Goal: Complete application form

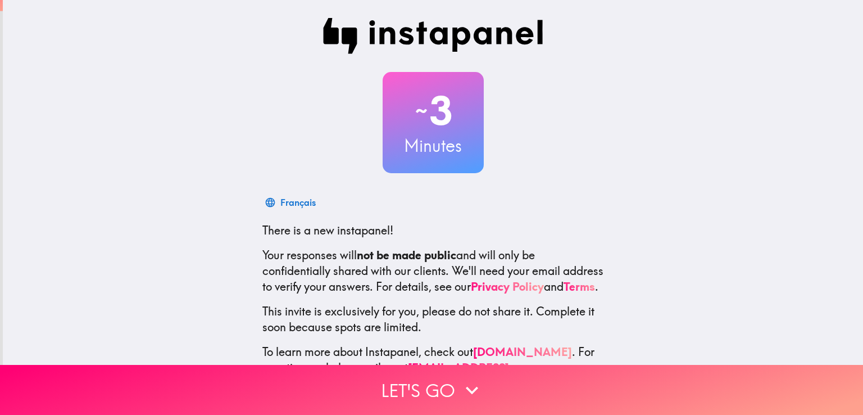
scroll to position [53, 0]
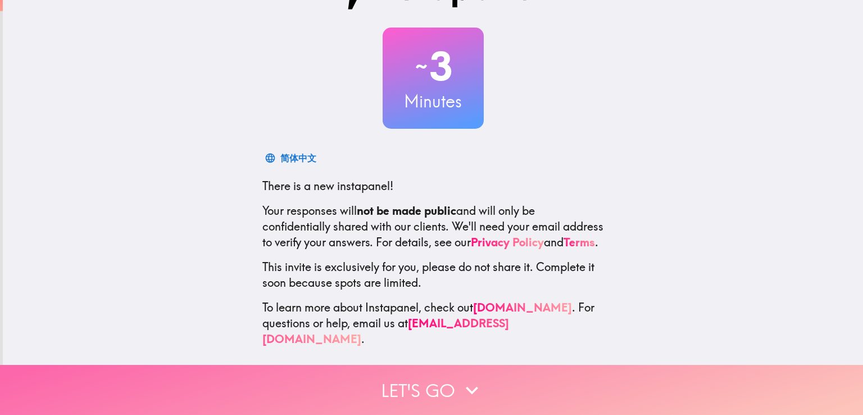
click at [481, 375] on button "Let's go" at bounding box center [431, 390] width 863 height 50
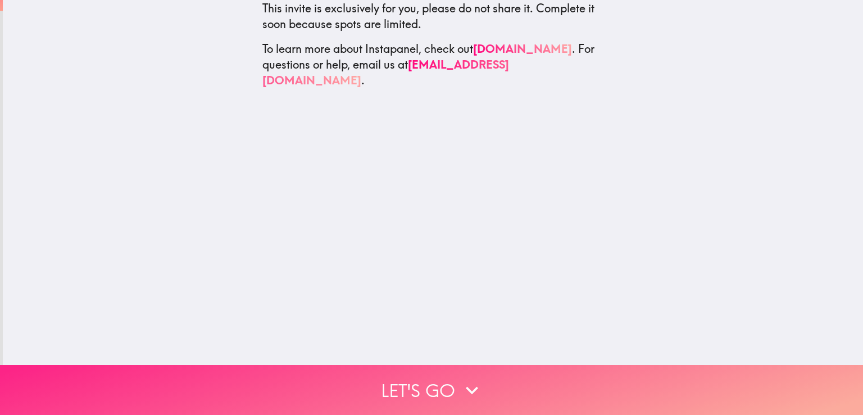
scroll to position [0, 0]
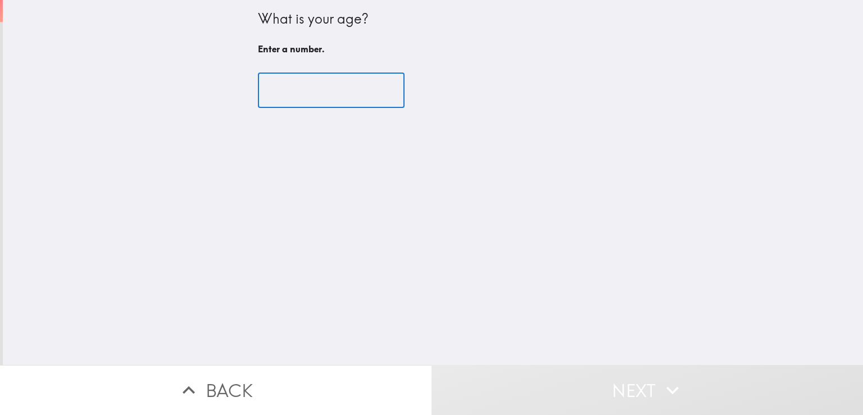
click at [326, 102] on input "number" at bounding box center [331, 90] width 147 height 35
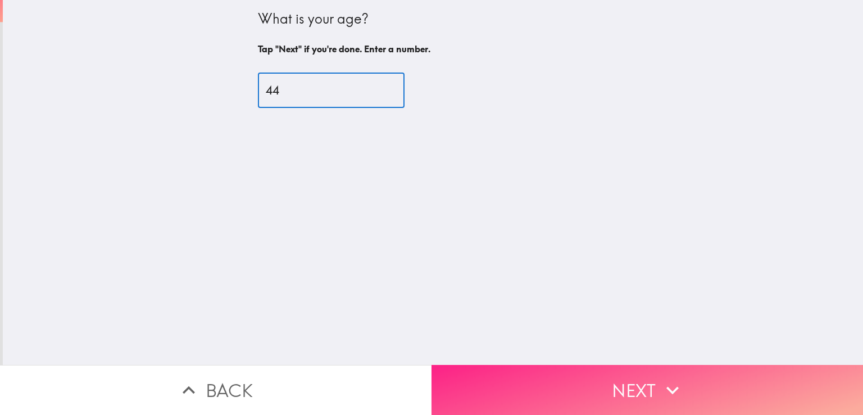
type input "44"
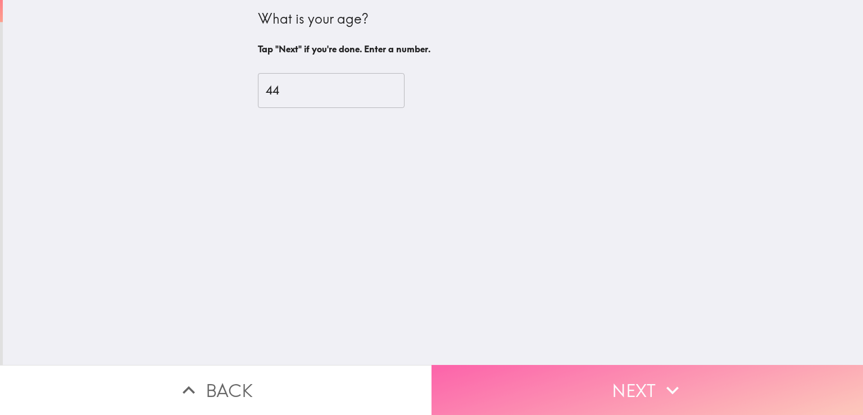
click at [615, 372] on button "Next" at bounding box center [646, 390] width 431 height 50
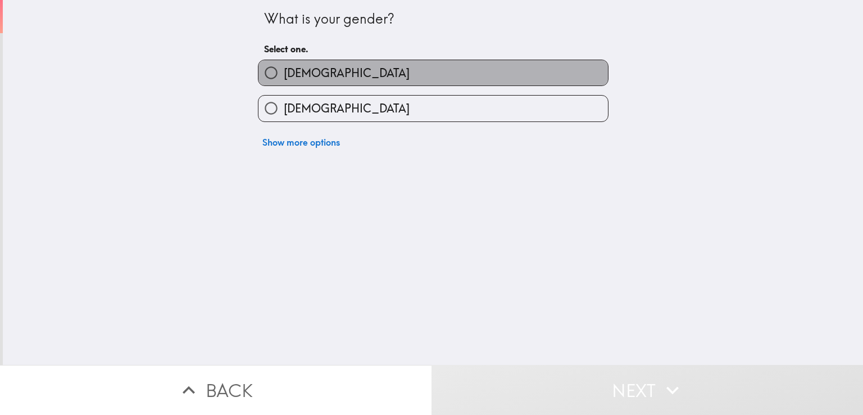
click at [450, 79] on label "[DEMOGRAPHIC_DATA]" at bounding box center [432, 72] width 349 height 25
click at [284, 79] on input "[DEMOGRAPHIC_DATA]" at bounding box center [270, 72] width 25 height 25
radio input "true"
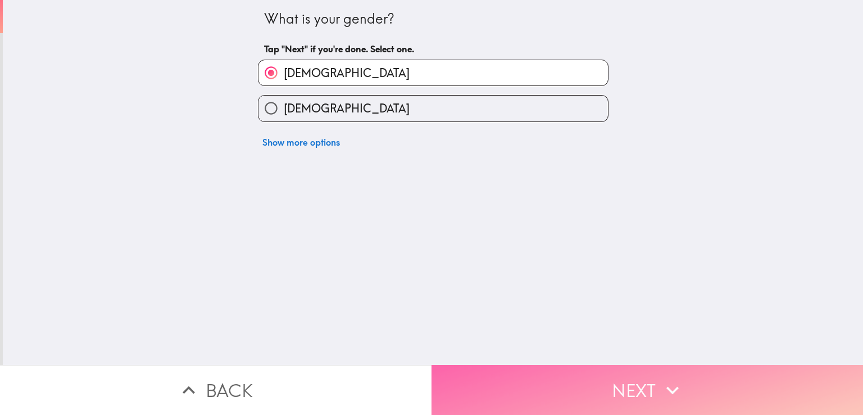
click at [619, 374] on button "Next" at bounding box center [646, 390] width 431 height 50
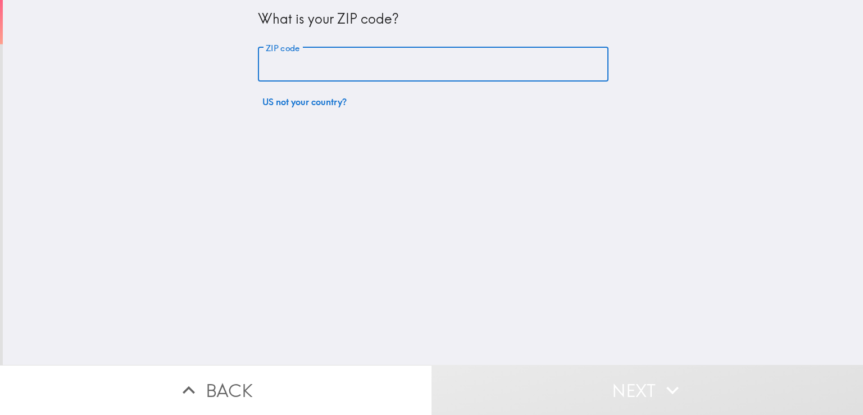
click at [449, 63] on input "ZIP code" at bounding box center [433, 64] width 351 height 35
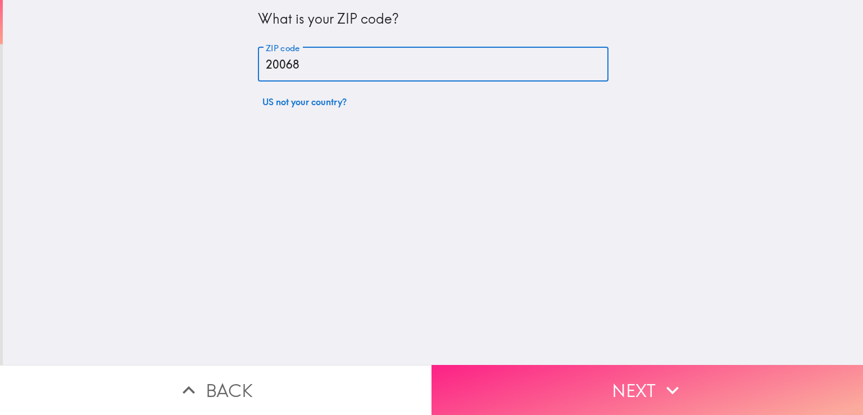
type input "20068"
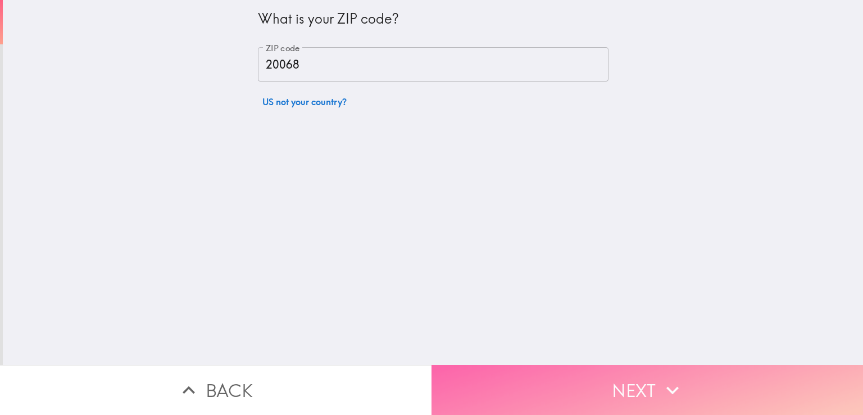
click at [635, 367] on button "Next" at bounding box center [646, 390] width 431 height 50
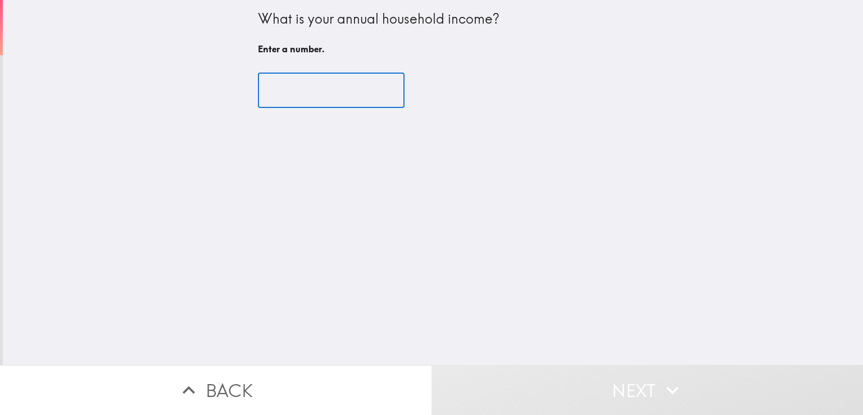
click at [349, 102] on input "number" at bounding box center [331, 90] width 147 height 35
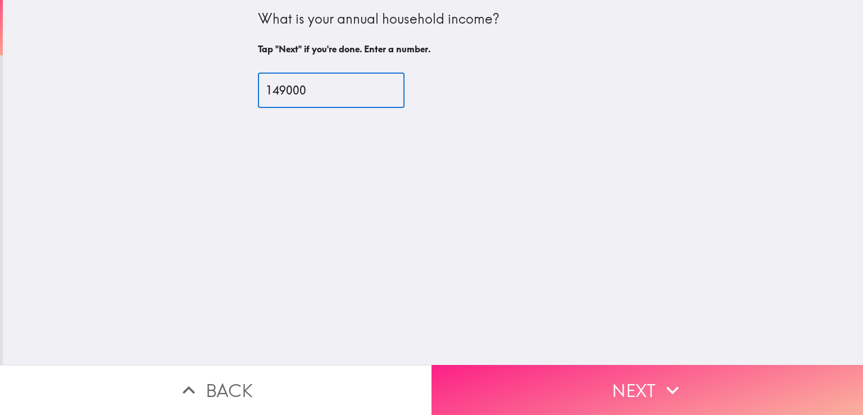
type input "149000"
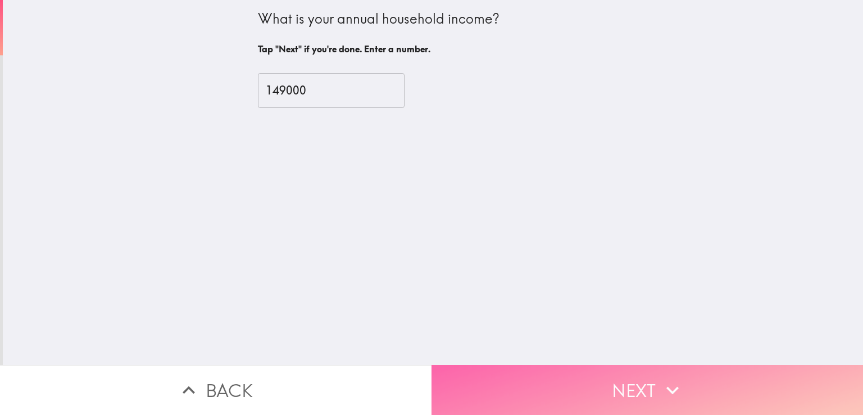
click at [643, 378] on button "Next" at bounding box center [646, 390] width 431 height 50
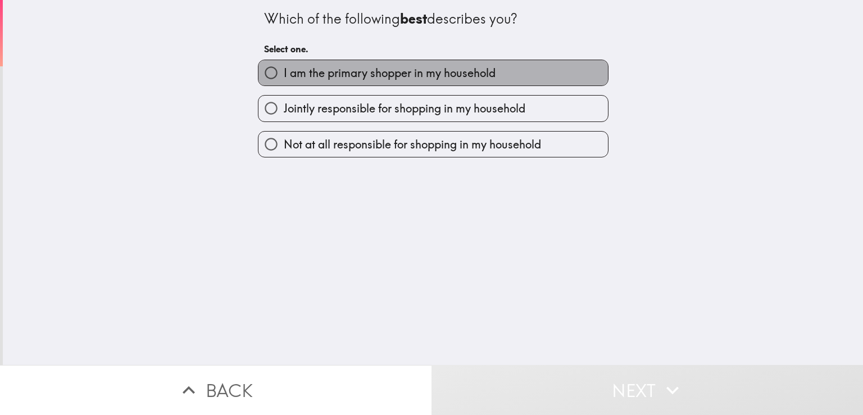
click at [408, 71] on span "I am the primary shopper in my household" at bounding box center [390, 73] width 212 height 16
click at [284, 71] on input "I am the primary shopper in my household" at bounding box center [270, 72] width 25 height 25
radio input "true"
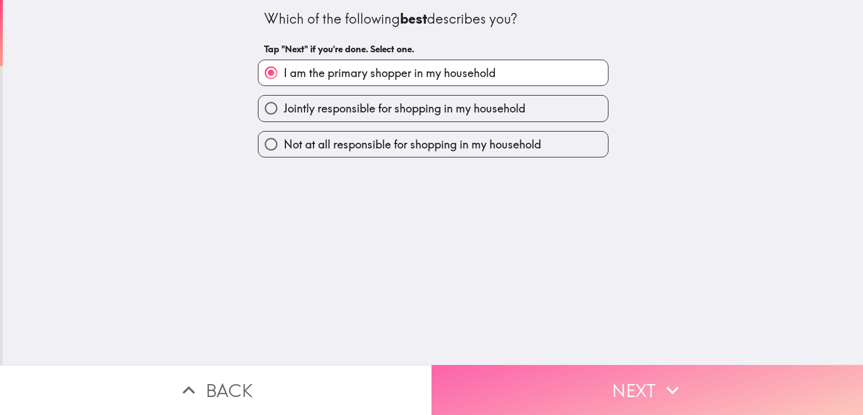
click at [660, 382] on icon "button" at bounding box center [672, 390] width 25 height 25
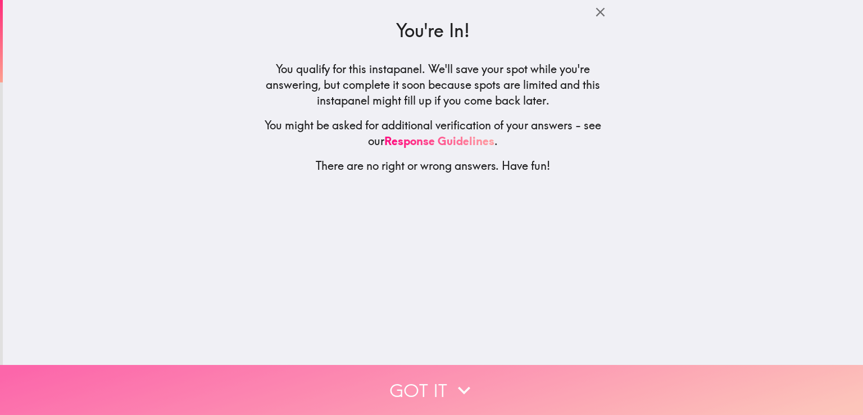
click at [593, 379] on button "Got it" at bounding box center [431, 390] width 863 height 50
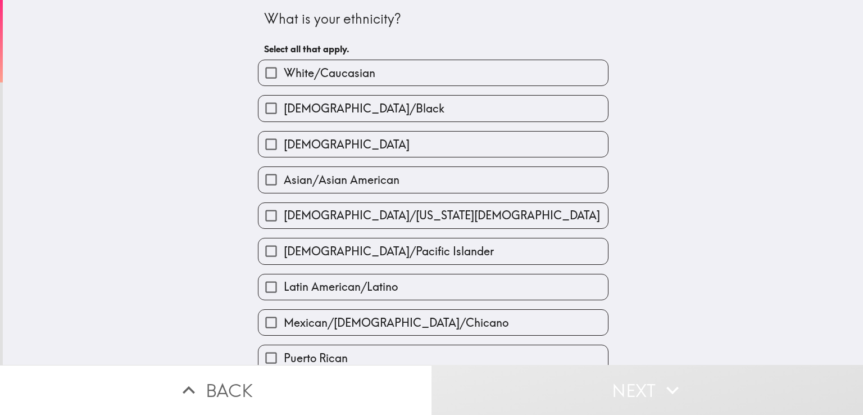
click at [417, 66] on label "White/Caucasian" at bounding box center [432, 72] width 349 height 25
click at [284, 66] on input "White/Caucasian" at bounding box center [270, 72] width 25 height 25
checkbox input "true"
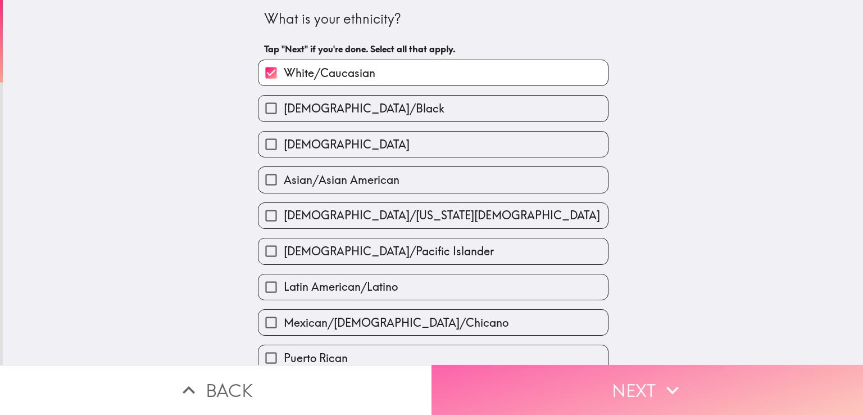
click at [660, 383] on icon "button" at bounding box center [672, 390] width 25 height 25
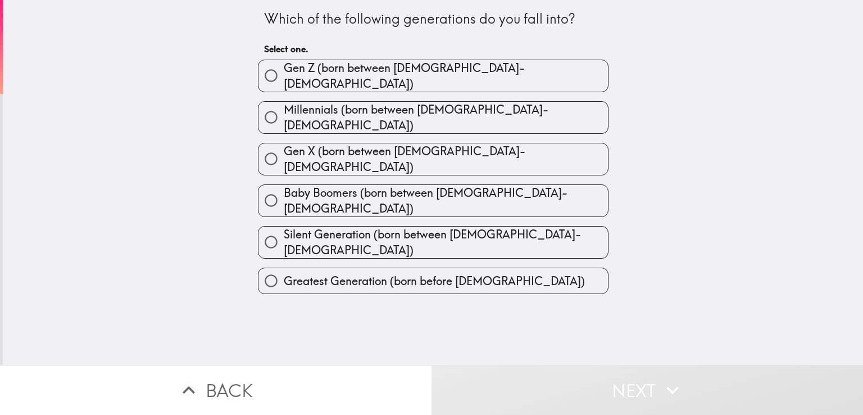
click at [407, 112] on span "Millennials (born between [DEMOGRAPHIC_DATA]-[DEMOGRAPHIC_DATA])" at bounding box center [446, 117] width 324 height 31
click at [284, 112] on input "Millennials (born between [DEMOGRAPHIC_DATA]-[DEMOGRAPHIC_DATA])" at bounding box center [270, 117] width 25 height 25
radio input "true"
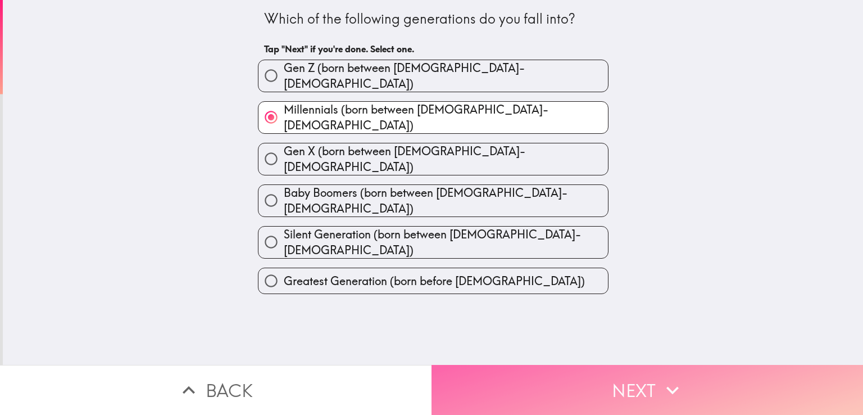
click at [627, 385] on button "Next" at bounding box center [646, 390] width 431 height 50
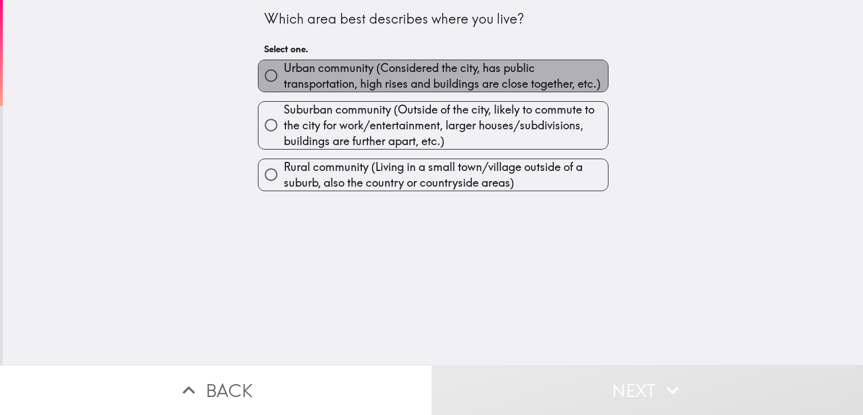
click at [403, 84] on span "Urban community (Considered the city, has public transportation, high rises and…" at bounding box center [446, 75] width 324 height 31
click at [284, 84] on input "Urban community (Considered the city, has public transportation, high rises and…" at bounding box center [270, 75] width 25 height 25
radio input "true"
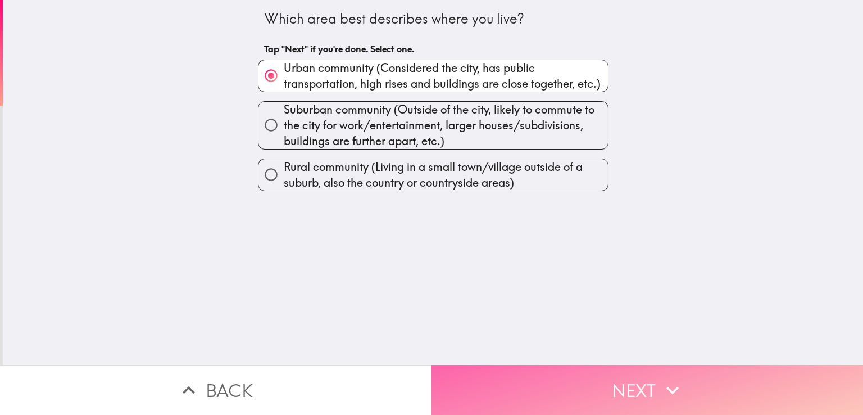
click at [643, 387] on button "Next" at bounding box center [646, 390] width 431 height 50
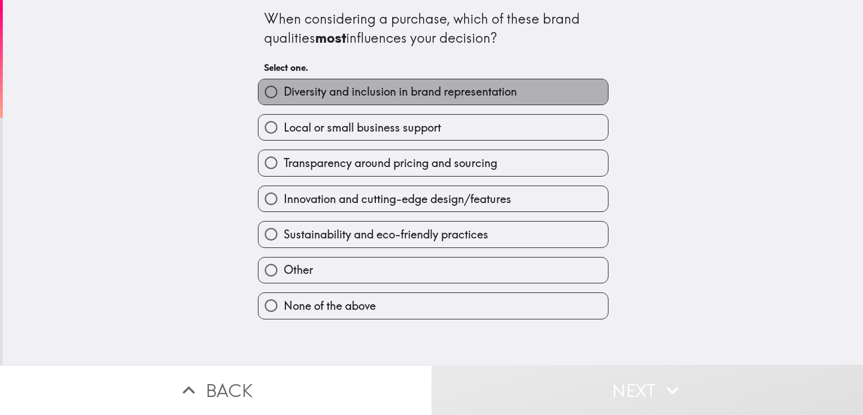
click at [485, 87] on span "Diversity and inclusion in brand representation" at bounding box center [400, 92] width 233 height 16
click at [284, 87] on input "Diversity and inclusion in brand representation" at bounding box center [270, 91] width 25 height 25
radio input "true"
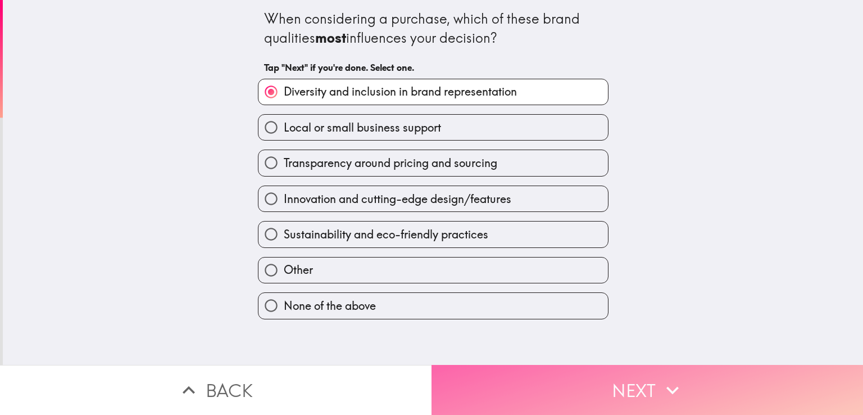
click at [614, 379] on button "Next" at bounding box center [646, 390] width 431 height 50
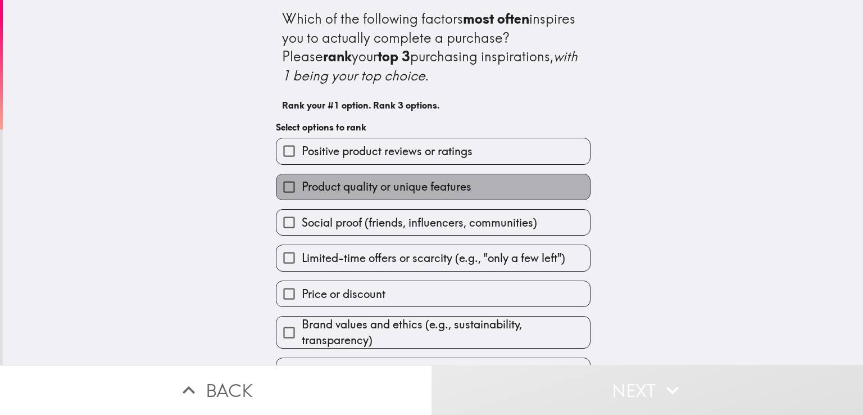
click at [456, 187] on span "Product quality or unique features" at bounding box center [387, 187] width 170 height 16
click at [302, 187] on input "Product quality or unique features" at bounding box center [288, 186] width 25 height 25
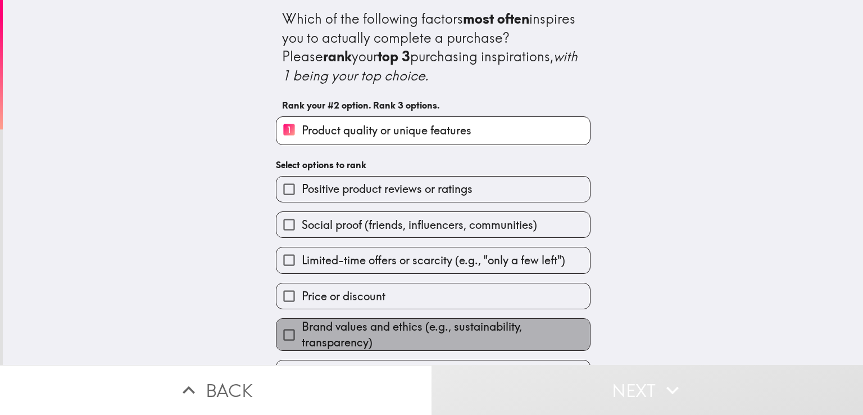
click at [407, 323] on span "Brand values and ethics (e.g., sustainability, transparency)" at bounding box center [446, 334] width 288 height 31
click at [302, 323] on input "Brand values and ethics (e.g., sustainability, transparency)" at bounding box center [288, 334] width 25 height 25
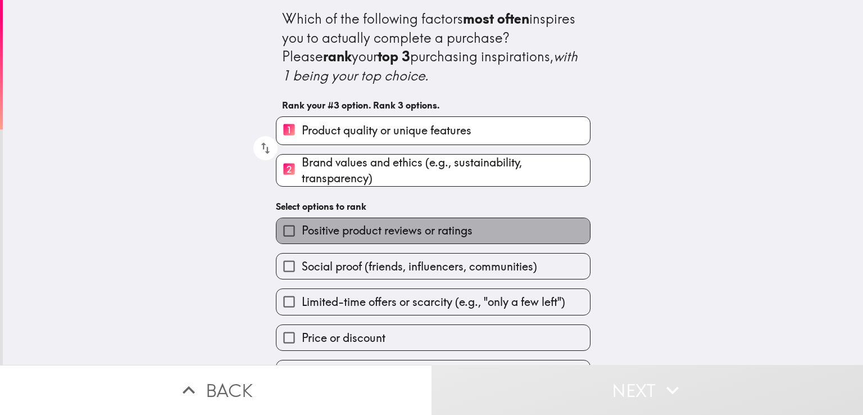
click at [403, 230] on span "Positive product reviews or ratings" at bounding box center [387, 230] width 171 height 16
click at [302, 230] on input "Positive product reviews or ratings" at bounding box center [288, 230] width 25 height 25
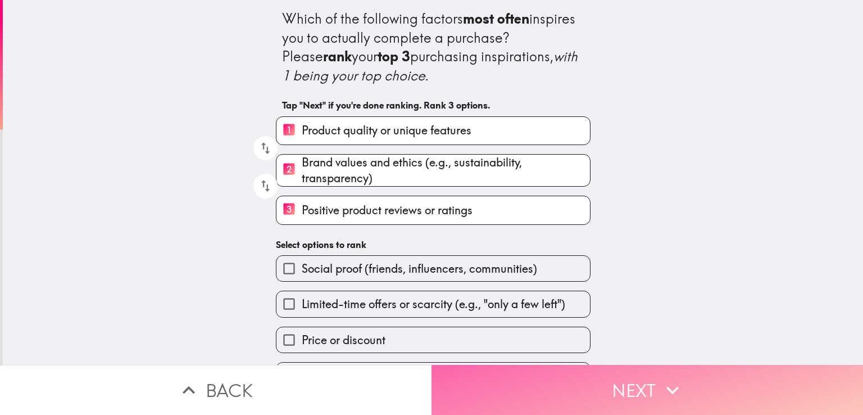
click at [660, 380] on icon "button" at bounding box center [672, 390] width 25 height 25
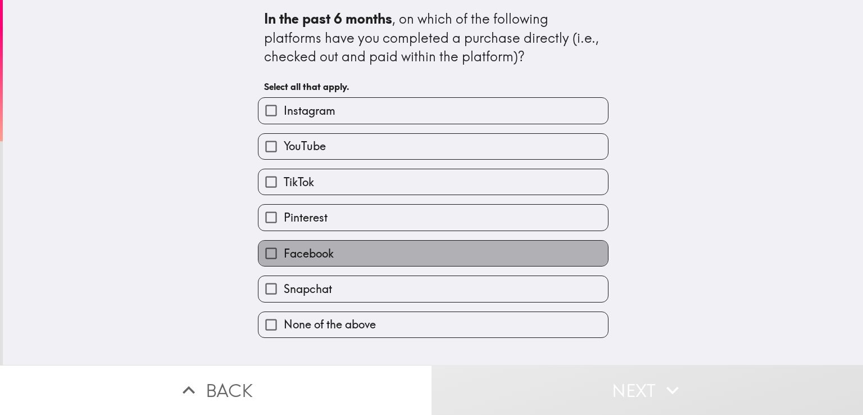
click at [353, 251] on label "Facebook" at bounding box center [432, 252] width 349 height 25
click at [284, 251] on input "Facebook" at bounding box center [270, 252] width 25 height 25
checkbox input "true"
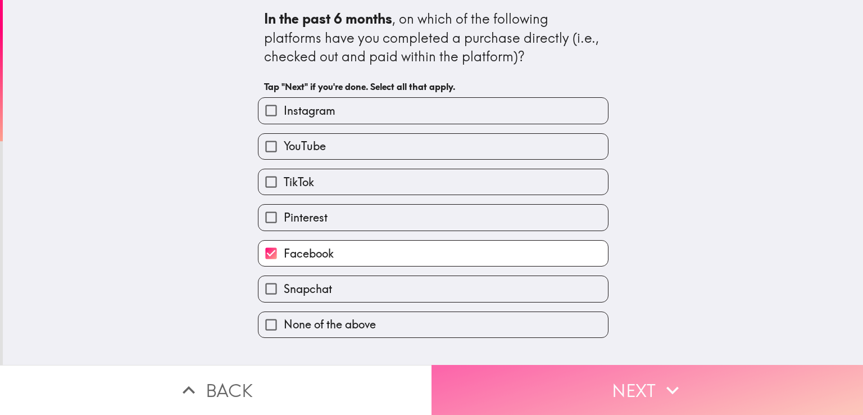
click at [594, 376] on button "Next" at bounding box center [646, 390] width 431 height 50
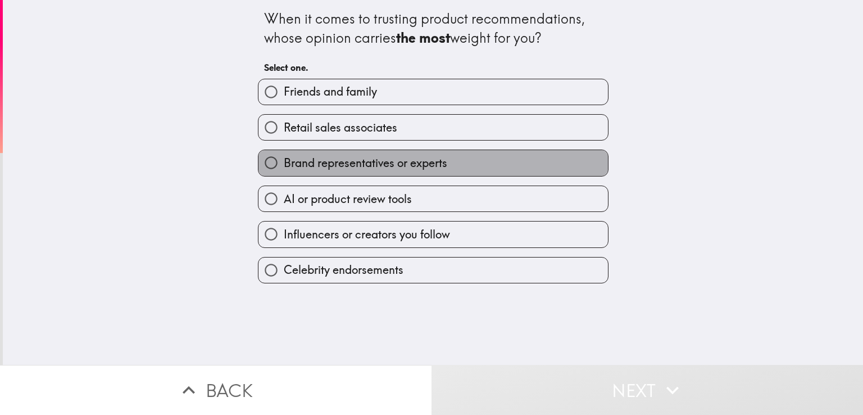
click at [433, 160] on span "Brand representatives or experts" at bounding box center [365, 163] width 163 height 16
click at [284, 160] on input "Brand representatives or experts" at bounding box center [270, 162] width 25 height 25
radio input "true"
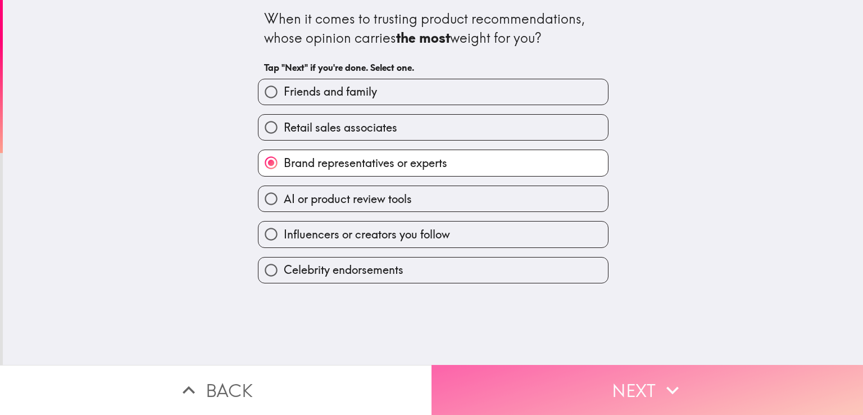
click at [624, 367] on button "Next" at bounding box center [646, 390] width 431 height 50
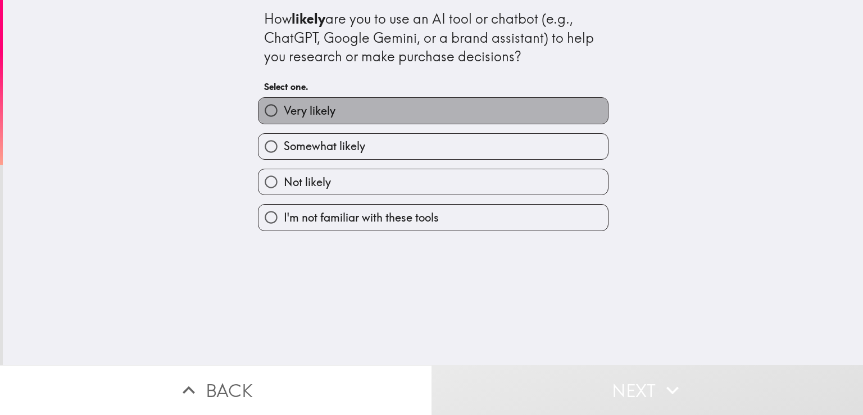
click at [442, 106] on label "Very likely" at bounding box center [432, 110] width 349 height 25
click at [284, 106] on input "Very likely" at bounding box center [270, 110] width 25 height 25
radio input "true"
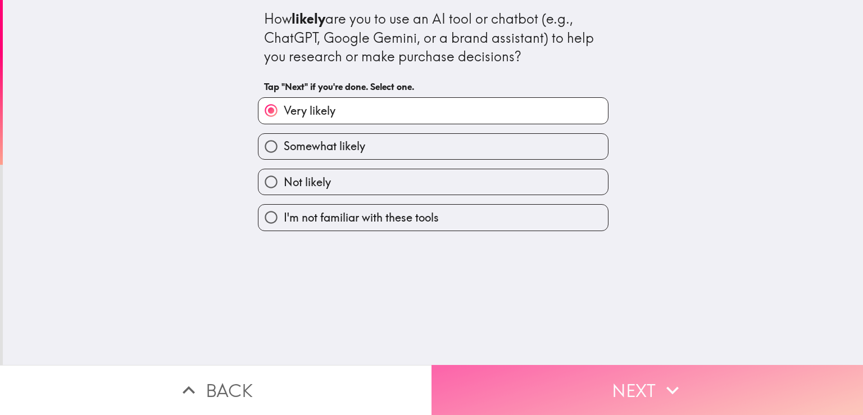
click at [620, 369] on button "Next" at bounding box center [646, 390] width 431 height 50
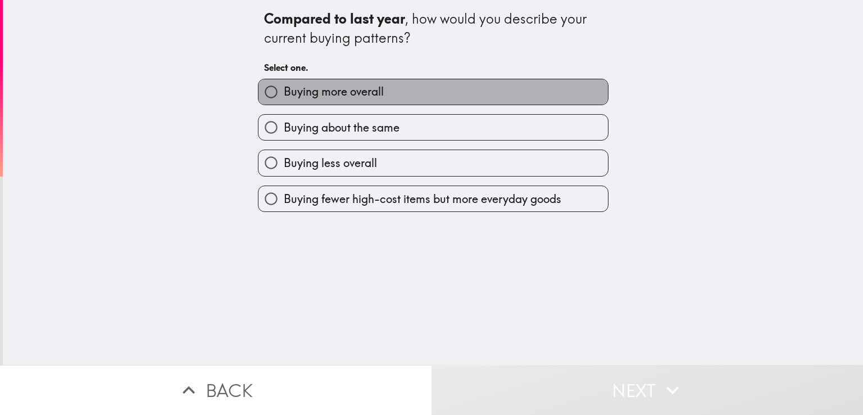
click at [401, 97] on label "Buying more overall" at bounding box center [432, 91] width 349 height 25
click at [284, 97] on input "Buying more overall" at bounding box center [270, 91] width 25 height 25
radio input "true"
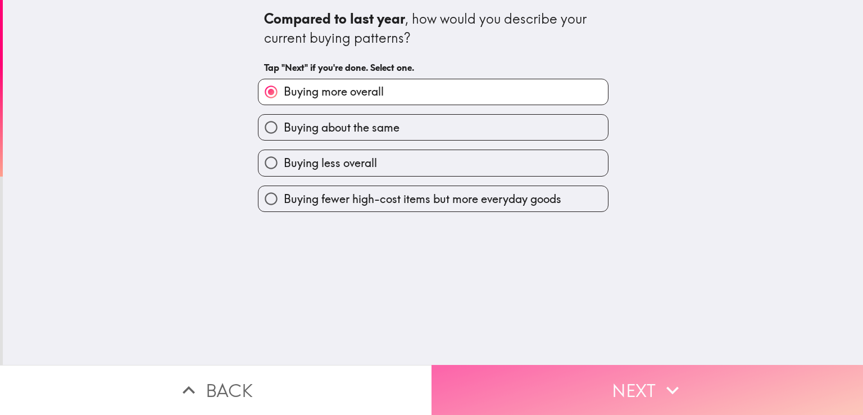
click at [620, 385] on button "Next" at bounding box center [646, 390] width 431 height 50
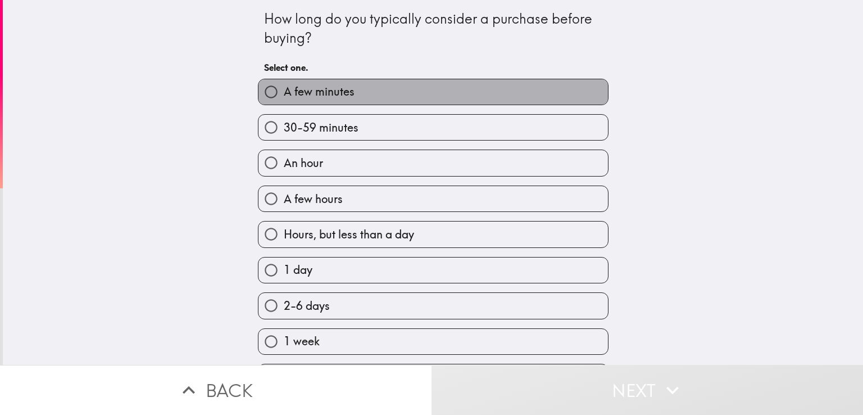
click at [448, 92] on label "A few minutes" at bounding box center [432, 91] width 349 height 25
click at [284, 92] on input "A few minutes" at bounding box center [270, 91] width 25 height 25
radio input "true"
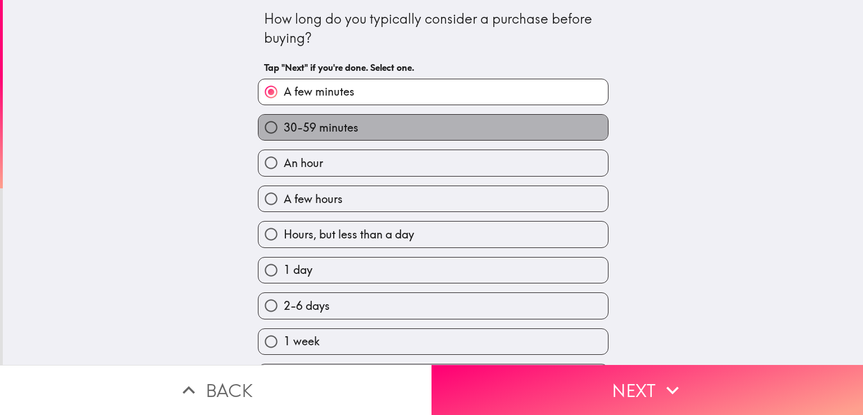
click at [434, 127] on label "30-59 minutes" at bounding box center [432, 127] width 349 height 25
click at [284, 127] on input "30-59 minutes" at bounding box center [270, 127] width 25 height 25
radio input "true"
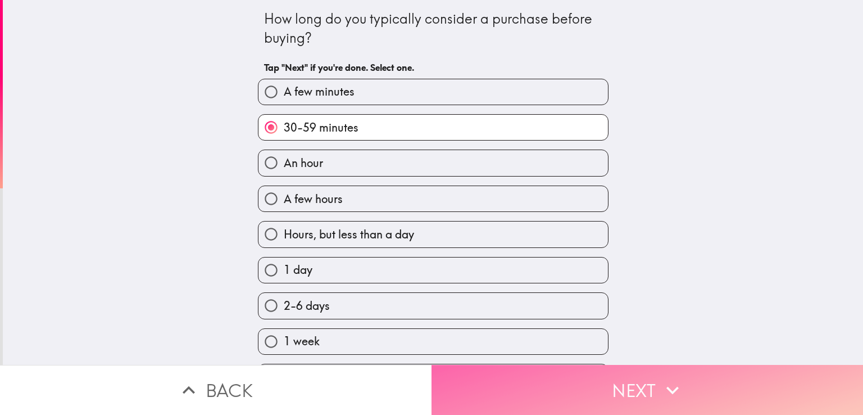
click at [660, 385] on icon "button" at bounding box center [672, 390] width 25 height 25
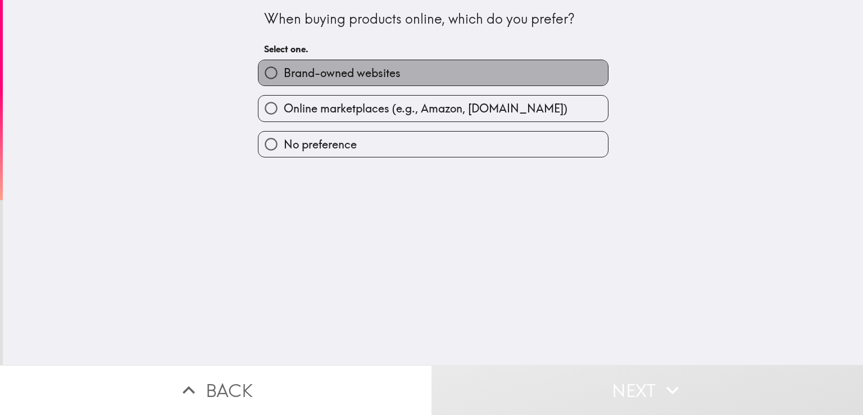
click at [373, 73] on span "Brand-owned websites" at bounding box center [342, 73] width 117 height 16
click at [284, 73] on input "Brand-owned websites" at bounding box center [270, 72] width 25 height 25
radio input "true"
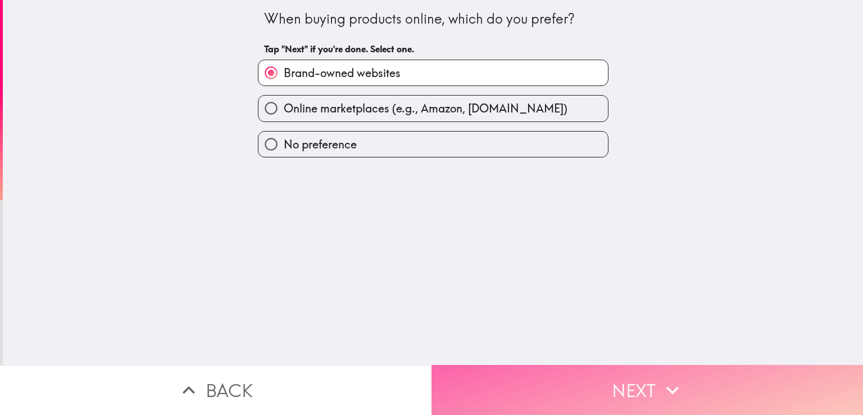
click at [626, 382] on button "Next" at bounding box center [646, 390] width 431 height 50
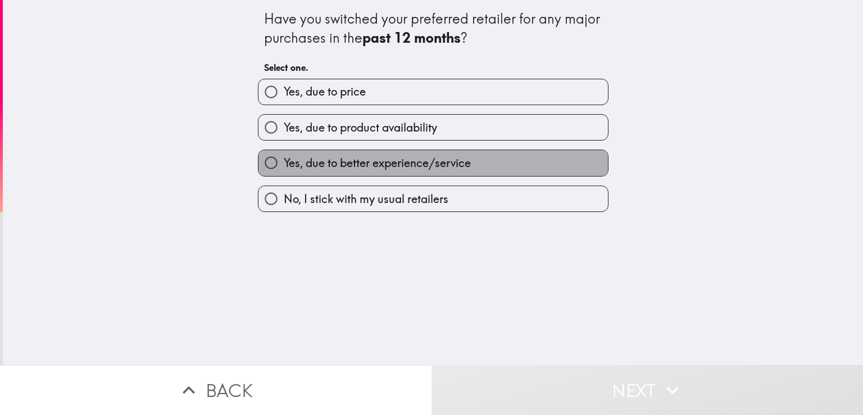
click at [455, 156] on span "Yes, due to better experience/service" at bounding box center [377, 163] width 187 height 16
click at [284, 156] on input "Yes, due to better experience/service" at bounding box center [270, 162] width 25 height 25
radio input "true"
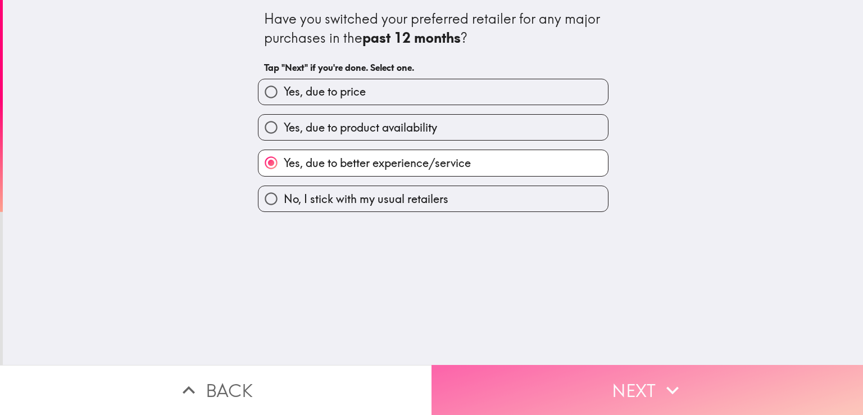
click at [630, 378] on button "Next" at bounding box center [646, 390] width 431 height 50
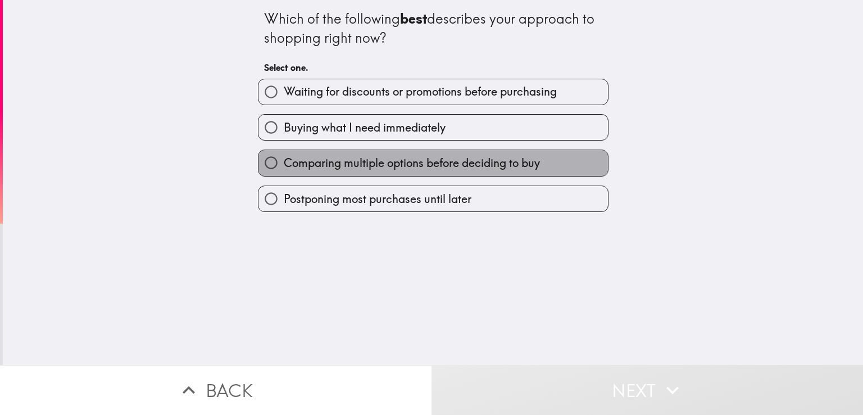
click at [427, 160] on span "Comparing multiple options before deciding to buy" at bounding box center [412, 163] width 256 height 16
click at [284, 160] on input "Comparing multiple options before deciding to buy" at bounding box center [270, 162] width 25 height 25
radio input "true"
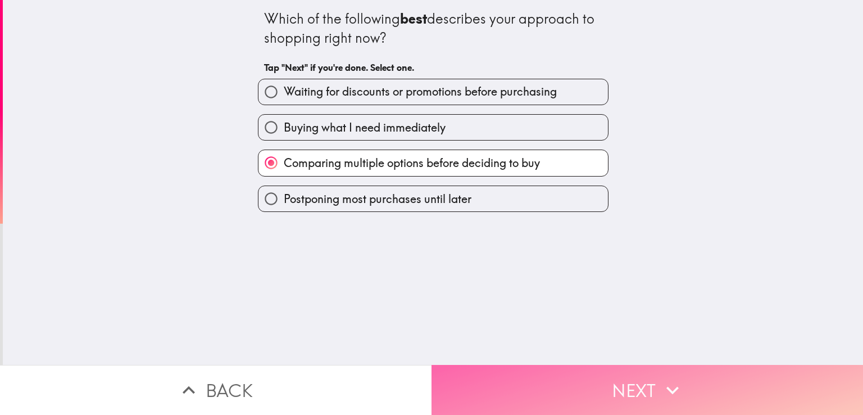
click at [608, 379] on button "Next" at bounding box center [646, 390] width 431 height 50
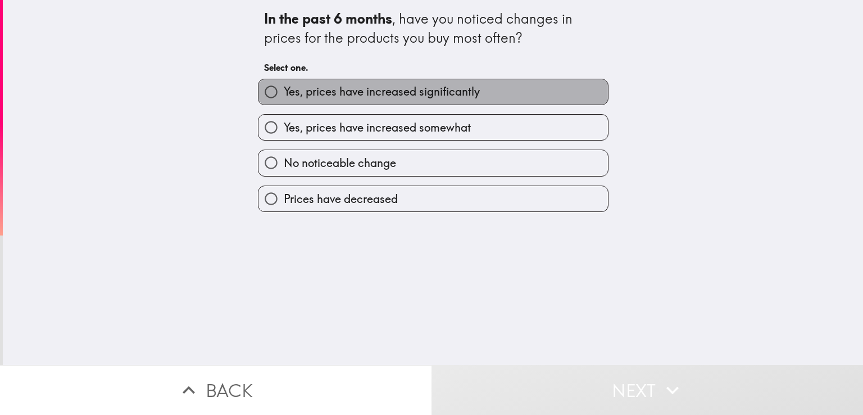
click at [414, 90] on span "Yes, prices have increased significantly" at bounding box center [382, 92] width 196 height 16
click at [284, 90] on input "Yes, prices have increased significantly" at bounding box center [270, 91] width 25 height 25
radio input "true"
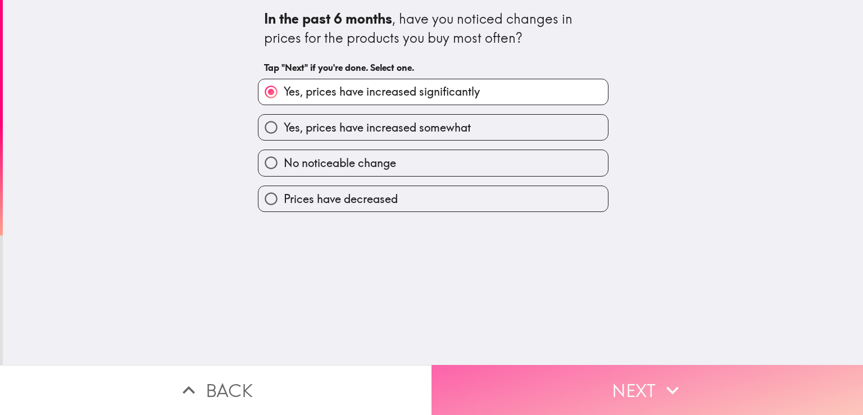
click at [626, 376] on button "Next" at bounding box center [646, 390] width 431 height 50
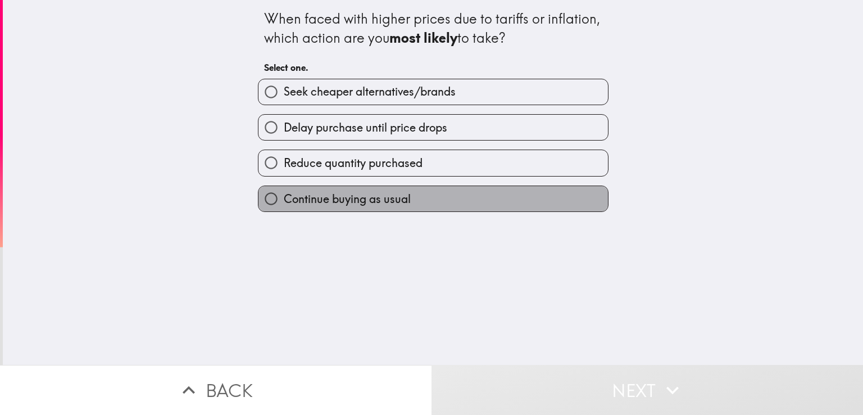
click at [416, 194] on label "Continue buying as usual" at bounding box center [432, 198] width 349 height 25
click at [284, 194] on input "Continue buying as usual" at bounding box center [270, 198] width 25 height 25
radio input "true"
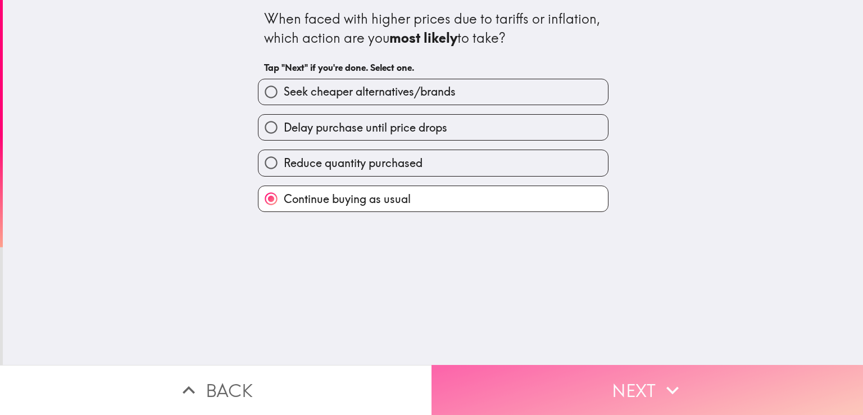
click at [645, 402] on button "Next" at bounding box center [646, 390] width 431 height 50
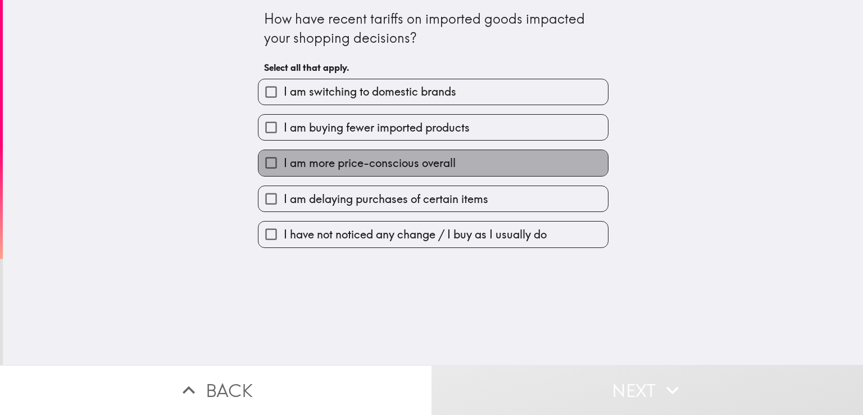
click at [424, 169] on span "I am more price-conscious overall" at bounding box center [370, 163] width 172 height 16
click at [284, 169] on input "I am more price-conscious overall" at bounding box center [270, 162] width 25 height 25
checkbox input "true"
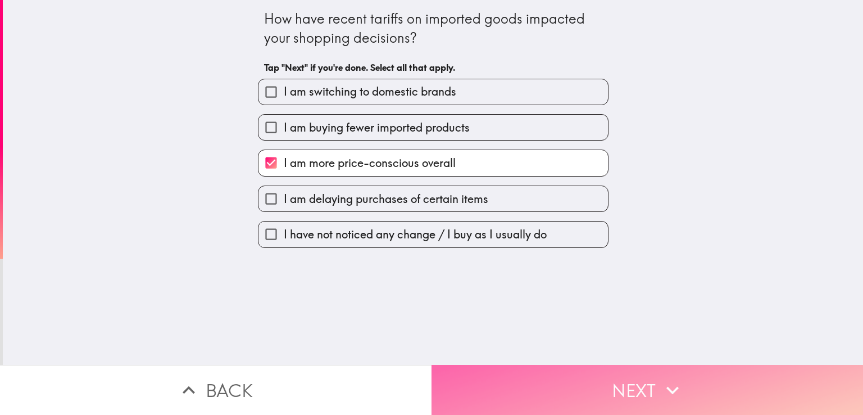
click at [609, 374] on button "Next" at bounding box center [646, 390] width 431 height 50
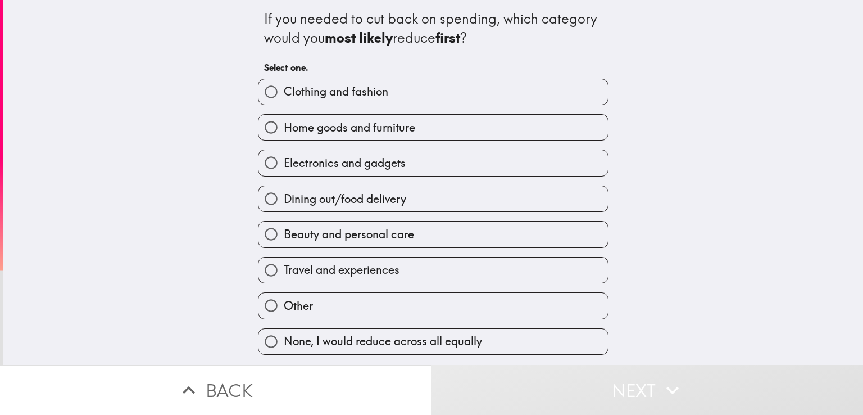
click at [396, 240] on span "Beauty and personal care" at bounding box center [349, 234] width 130 height 16
click at [284, 240] on input "Beauty and personal care" at bounding box center [270, 233] width 25 height 25
radio input "true"
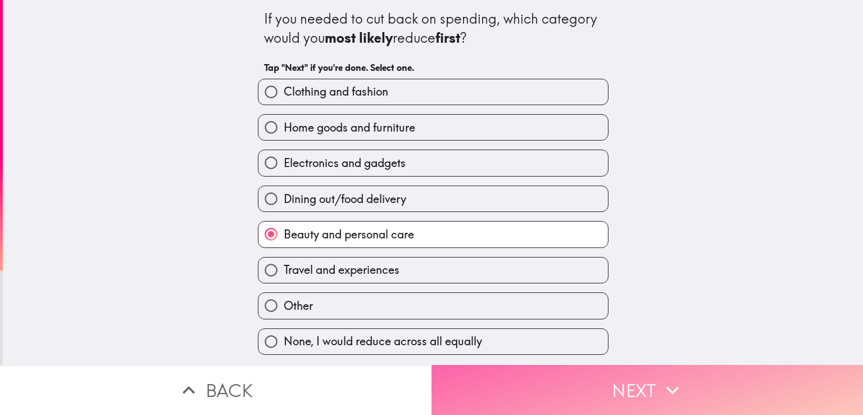
click at [607, 381] on button "Next" at bounding box center [646, 390] width 431 height 50
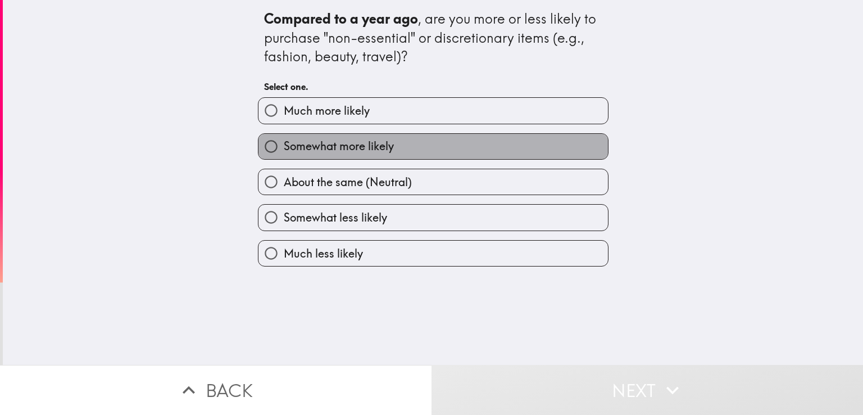
click at [386, 147] on label "Somewhat more likely" at bounding box center [432, 146] width 349 height 25
click at [284, 147] on input "Somewhat more likely" at bounding box center [270, 146] width 25 height 25
radio input "true"
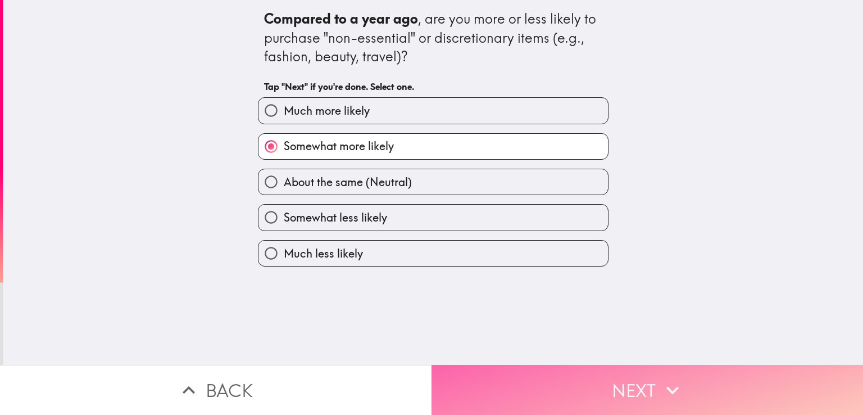
click at [619, 375] on button "Next" at bounding box center [646, 390] width 431 height 50
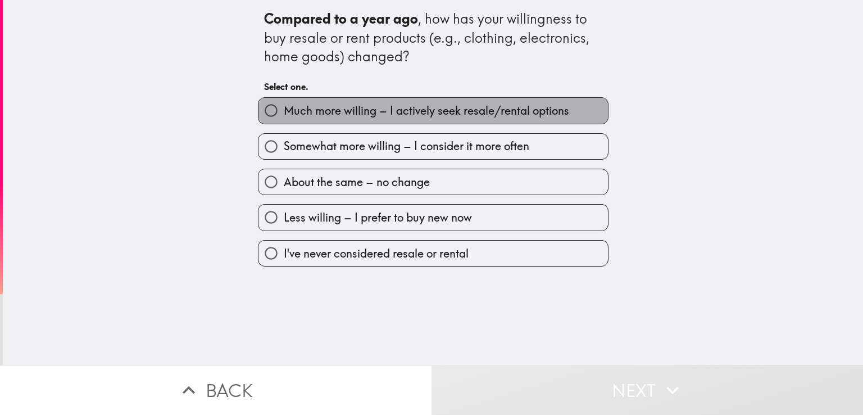
click at [389, 106] on span "Much more willing – I actively seek resale/rental options" at bounding box center [426, 111] width 285 height 16
click at [284, 106] on input "Much more willing – I actively seek resale/rental options" at bounding box center [270, 110] width 25 height 25
radio input "true"
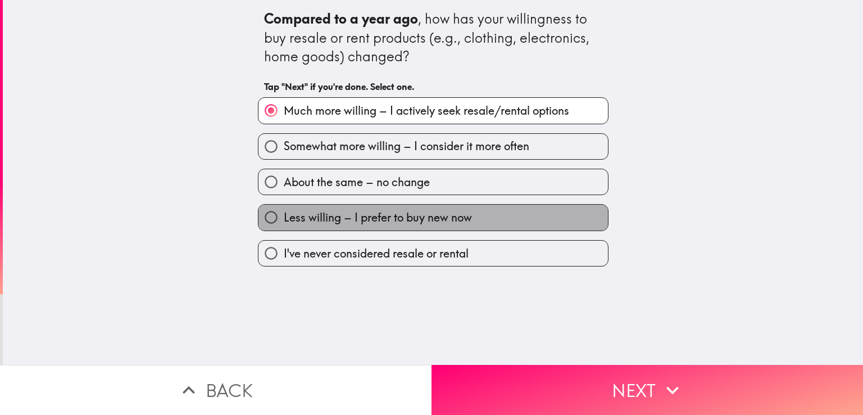
click at [445, 226] on label "Less willing – I prefer to buy new now" at bounding box center [432, 217] width 349 height 25
click at [284, 226] on input "Less willing – I prefer to buy new now" at bounding box center [270, 217] width 25 height 25
radio input "true"
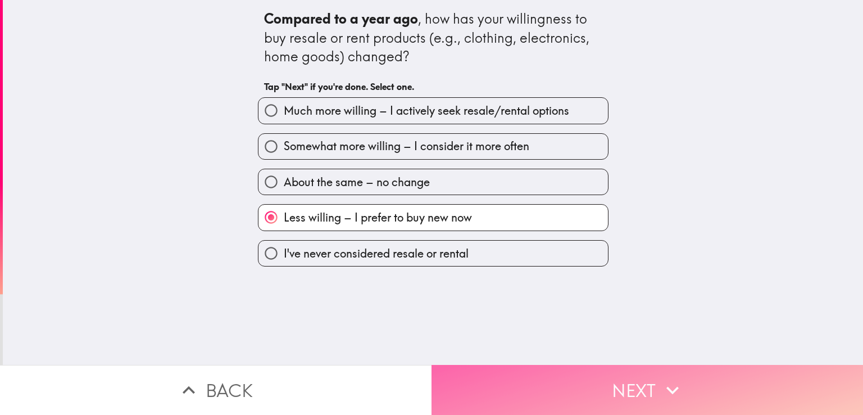
click at [636, 386] on button "Next" at bounding box center [646, 390] width 431 height 50
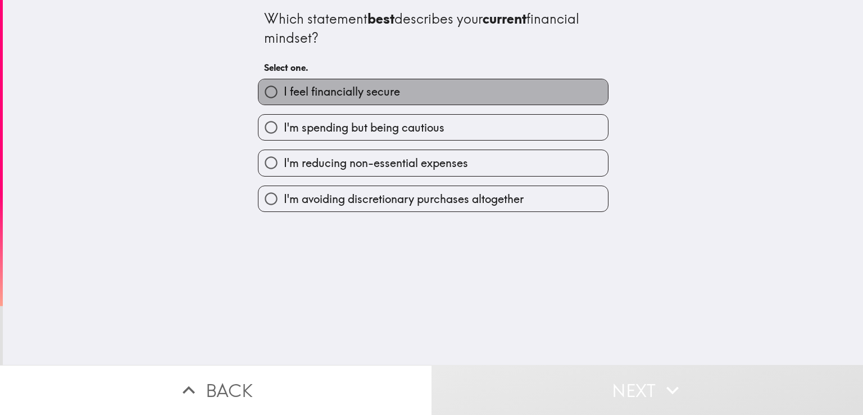
click at [386, 96] on span "I feel financially secure" at bounding box center [342, 92] width 116 height 16
click at [284, 96] on input "I feel financially secure" at bounding box center [270, 91] width 25 height 25
radio input "true"
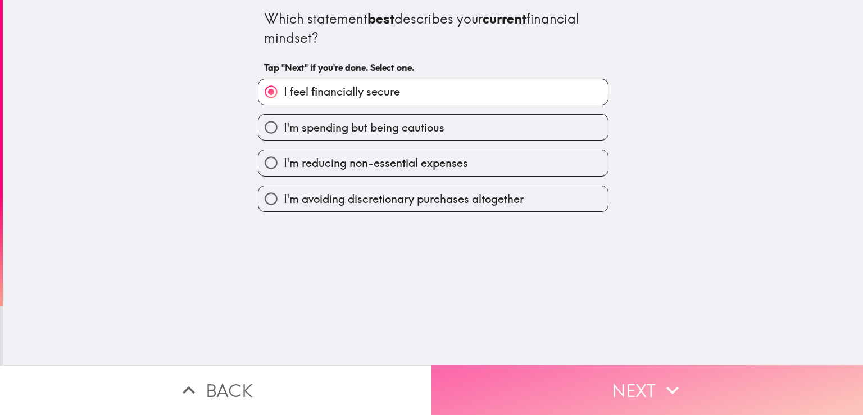
click at [638, 374] on button "Next" at bounding box center [646, 390] width 431 height 50
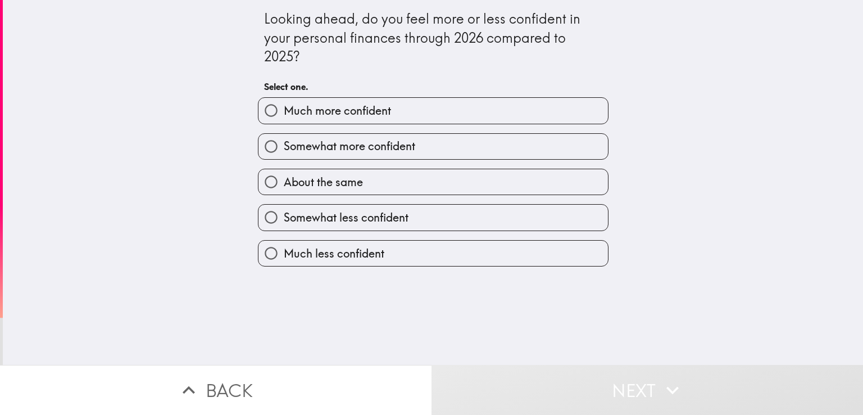
click at [402, 110] on label "Much more confident" at bounding box center [432, 110] width 349 height 25
click at [284, 110] on input "Much more confident" at bounding box center [270, 110] width 25 height 25
radio input "true"
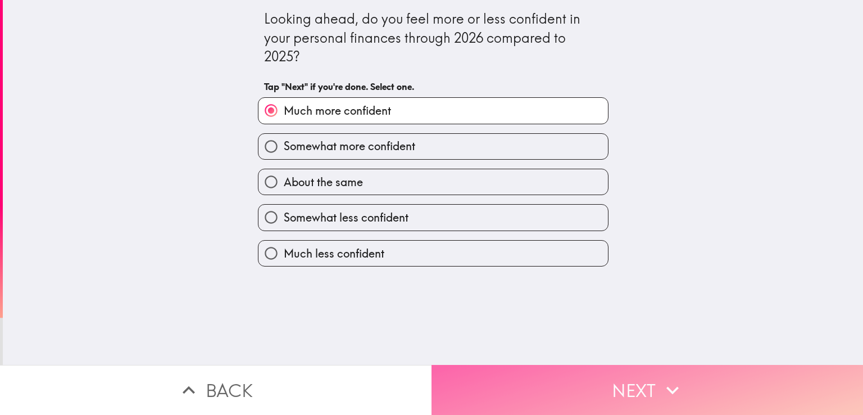
click at [647, 379] on button "Next" at bounding box center [646, 390] width 431 height 50
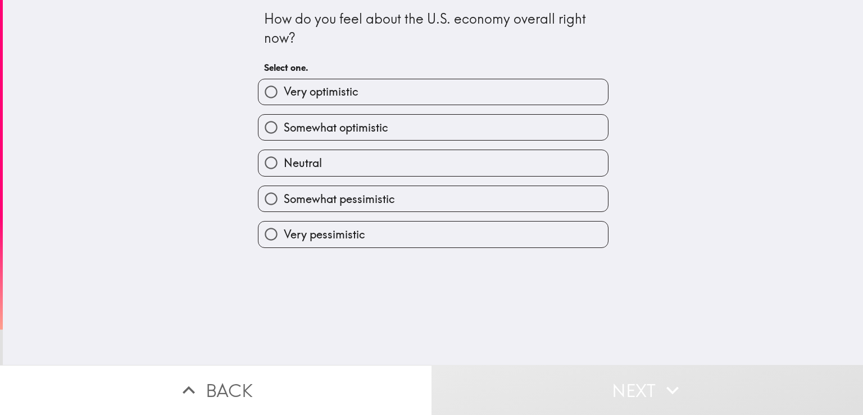
click at [378, 96] on label "Very optimistic" at bounding box center [432, 91] width 349 height 25
click at [284, 96] on input "Very optimistic" at bounding box center [270, 91] width 25 height 25
radio input "true"
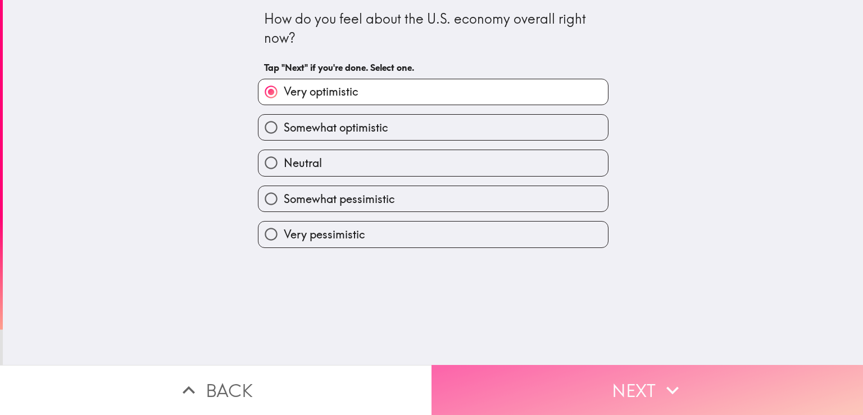
click at [625, 366] on button "Next" at bounding box center [646, 390] width 431 height 50
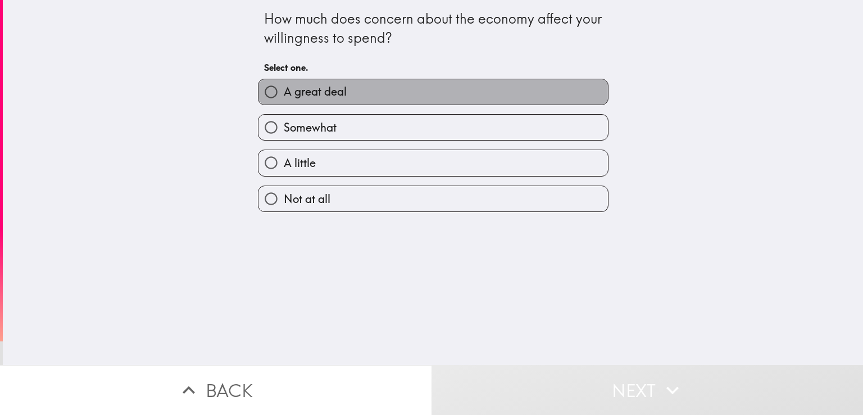
click at [410, 97] on label "A great deal" at bounding box center [432, 91] width 349 height 25
click at [284, 97] on input "A great deal" at bounding box center [270, 91] width 25 height 25
radio input "true"
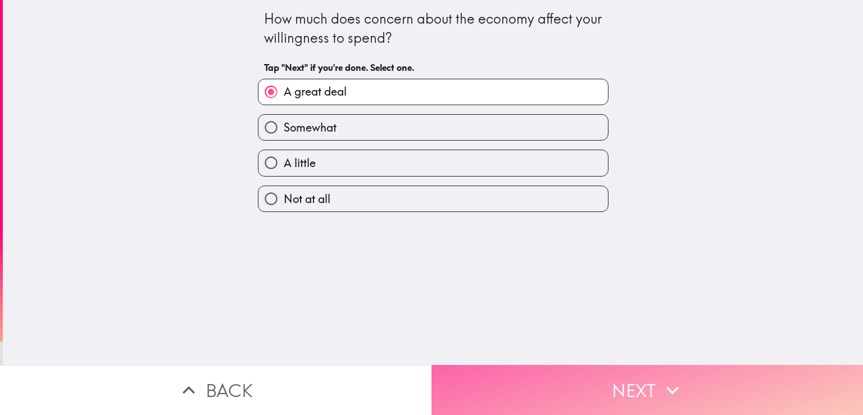
click at [614, 383] on button "Next" at bounding box center [646, 390] width 431 height 50
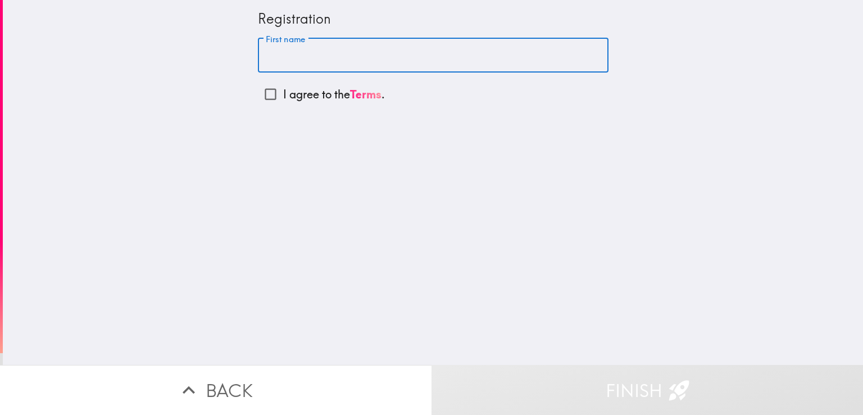
click at [406, 57] on input "First name" at bounding box center [433, 55] width 351 height 35
type input "alpha"
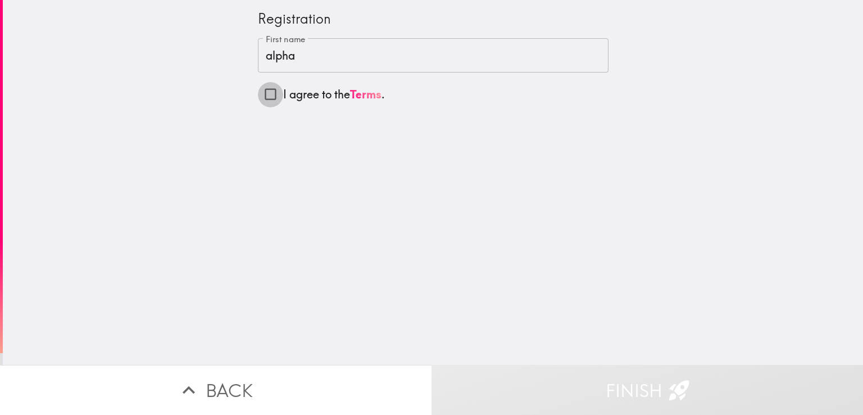
click at [265, 90] on input "I agree to the Terms ." at bounding box center [270, 93] width 25 height 25
checkbox input "true"
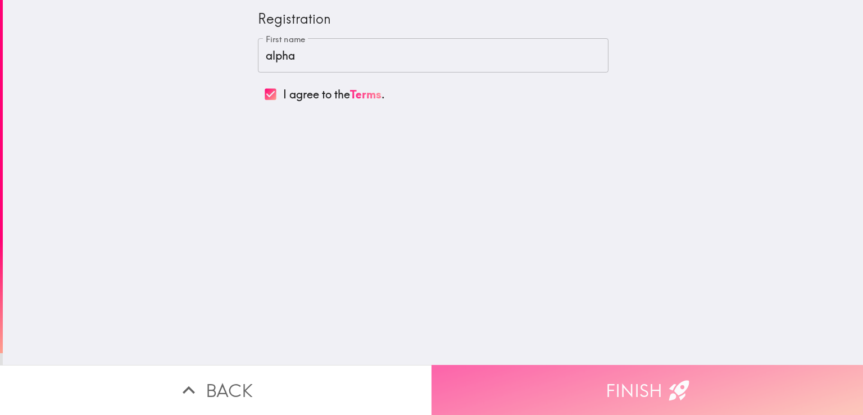
click at [670, 379] on icon "button" at bounding box center [679, 390] width 25 height 25
